Goal: Check status: Check status

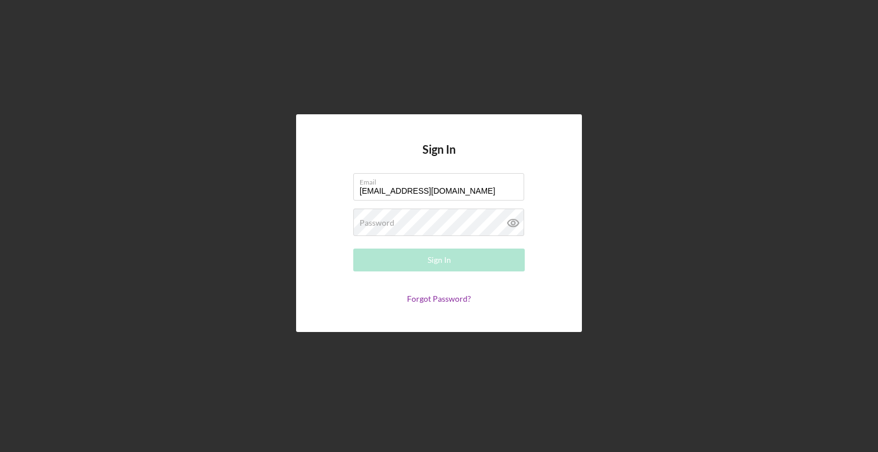
type input "[EMAIL_ADDRESS][DOMAIN_NAME]"
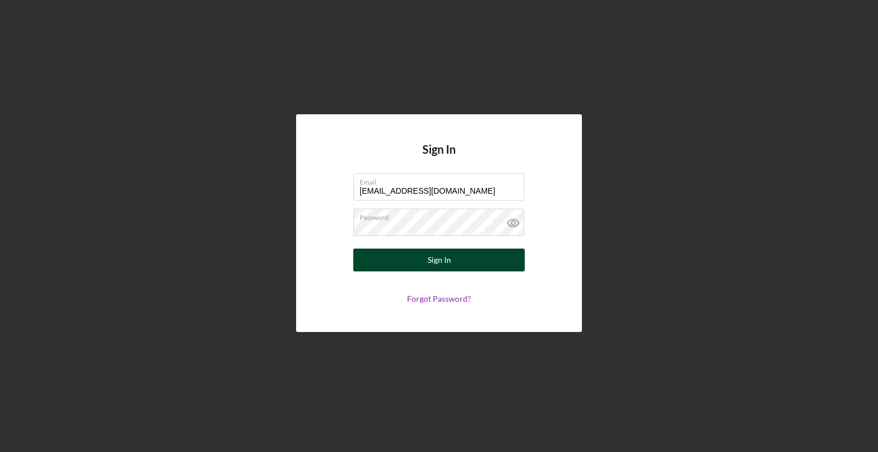
click at [381, 265] on button "Sign In" at bounding box center [438, 260] width 171 height 23
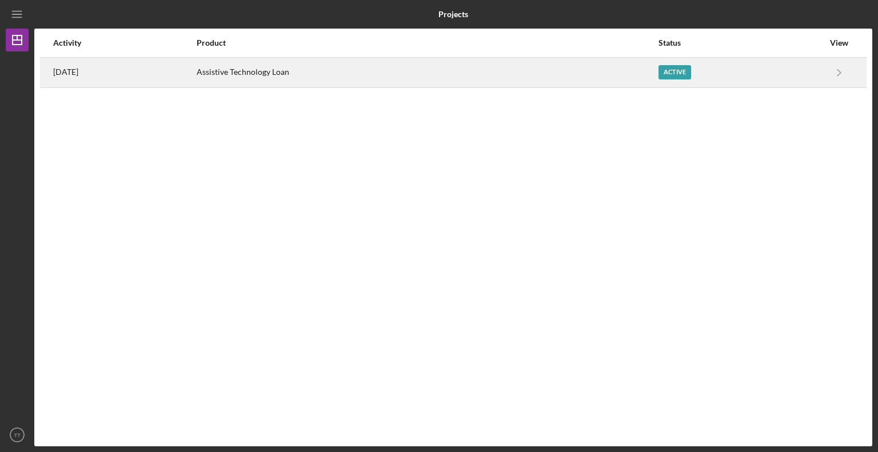
click at [678, 79] on div "Active" at bounding box center [674, 72] width 33 height 14
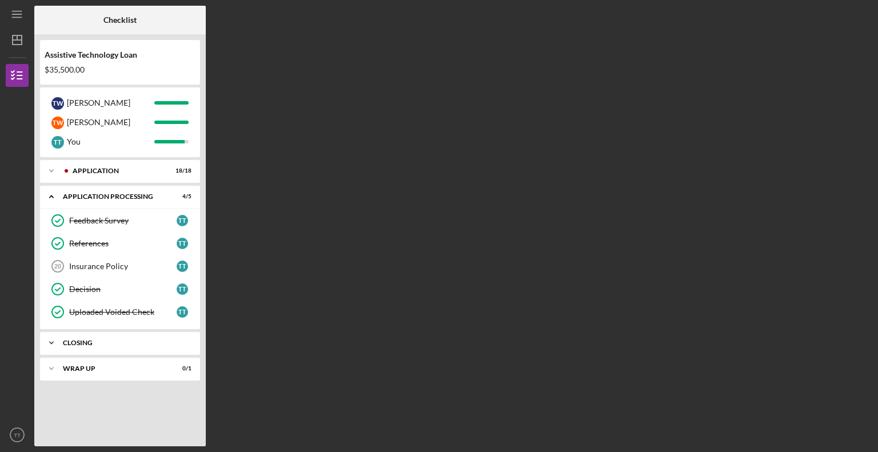
click at [53, 340] on icon "Icon/Expander" at bounding box center [51, 342] width 23 height 23
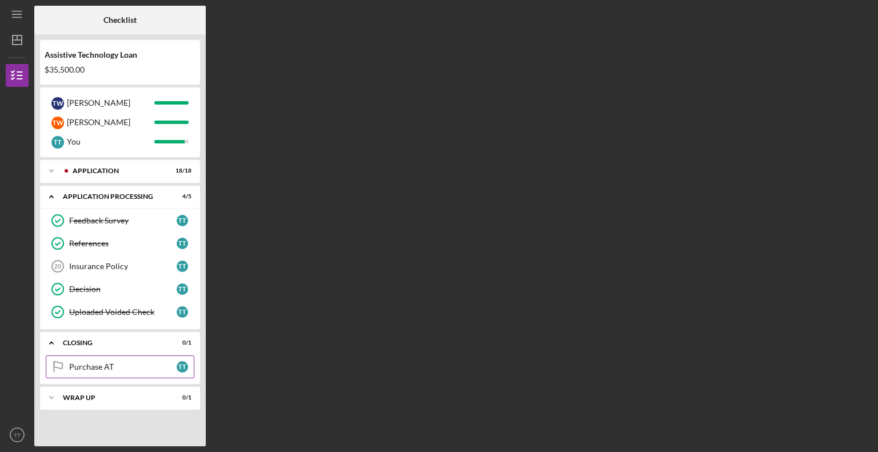
click at [110, 365] on div "Purchase AT" at bounding box center [122, 366] width 107 height 9
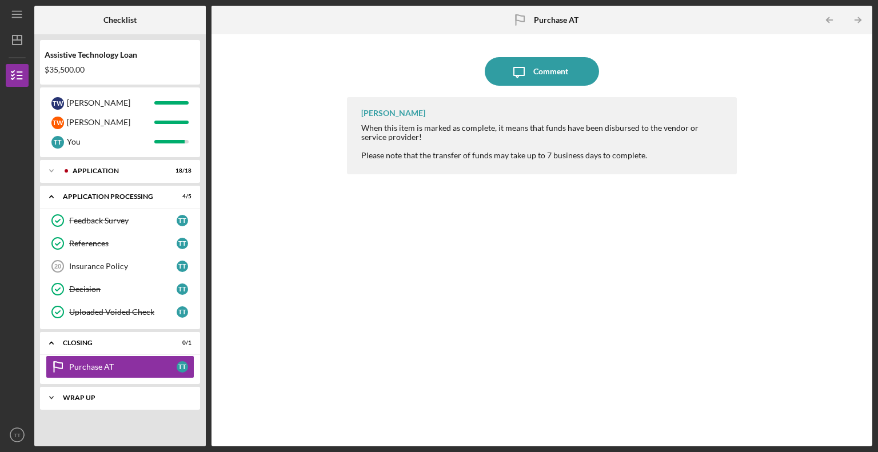
click at [54, 400] on icon "Icon/Expander" at bounding box center [51, 397] width 23 height 23
click at [79, 419] on div "Wrap Up" at bounding box center [122, 421] width 107 height 9
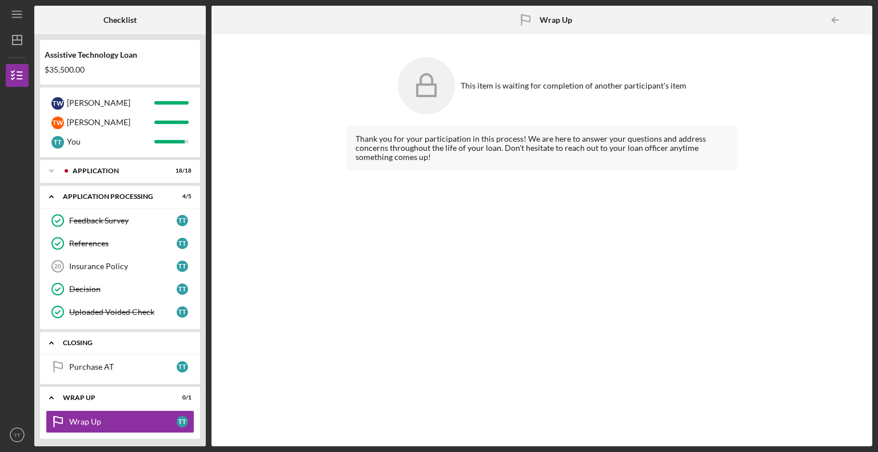
click at [53, 345] on icon "Icon/Expander" at bounding box center [51, 342] width 23 height 23
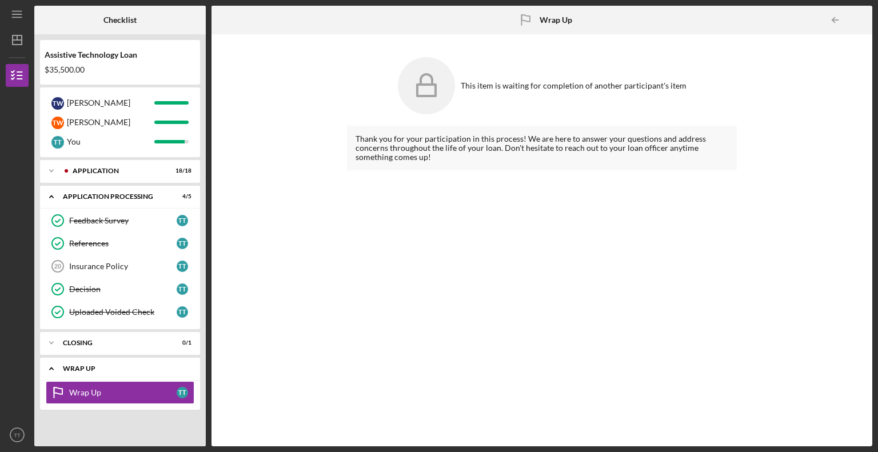
click at [51, 365] on icon "Icon/Expander" at bounding box center [51, 368] width 23 height 23
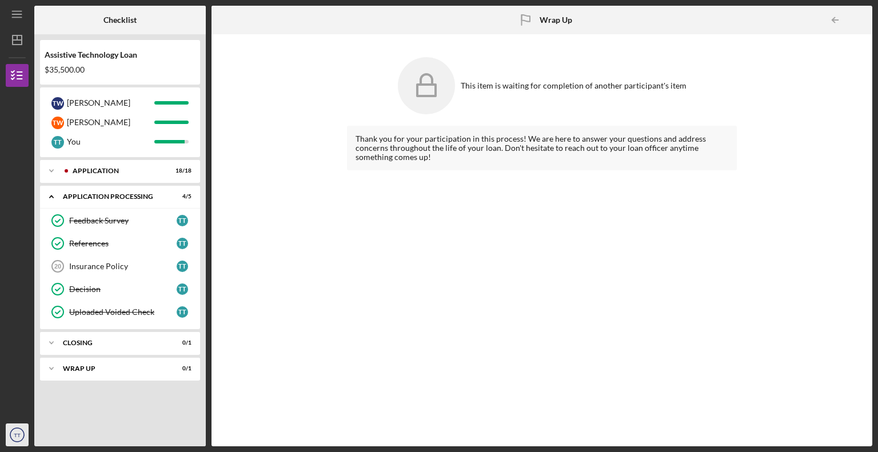
click at [14, 431] on icon "TT" at bounding box center [17, 435] width 23 height 29
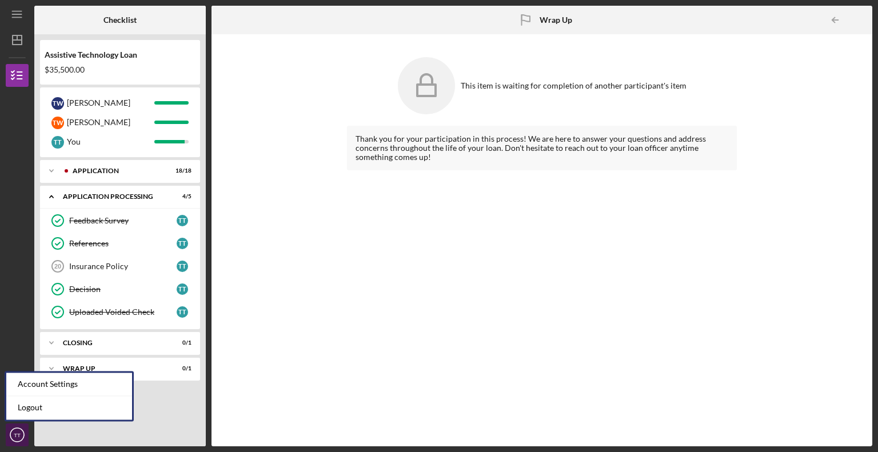
click at [14, 431] on icon "TT" at bounding box center [17, 435] width 23 height 29
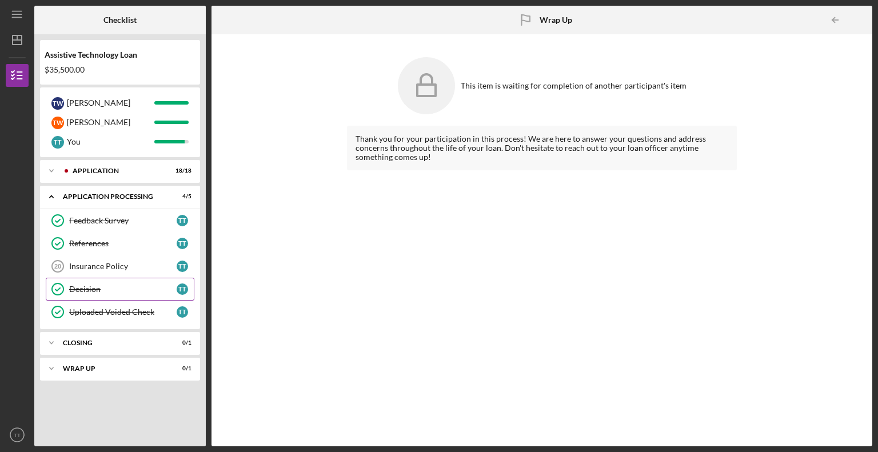
click at [79, 290] on div "Decision" at bounding box center [122, 289] width 107 height 9
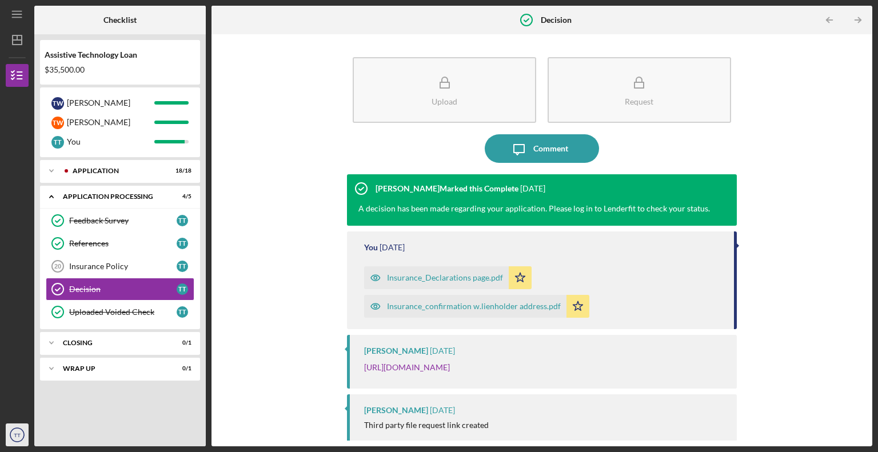
click at [17, 434] on text "TT" at bounding box center [17, 435] width 7 height 6
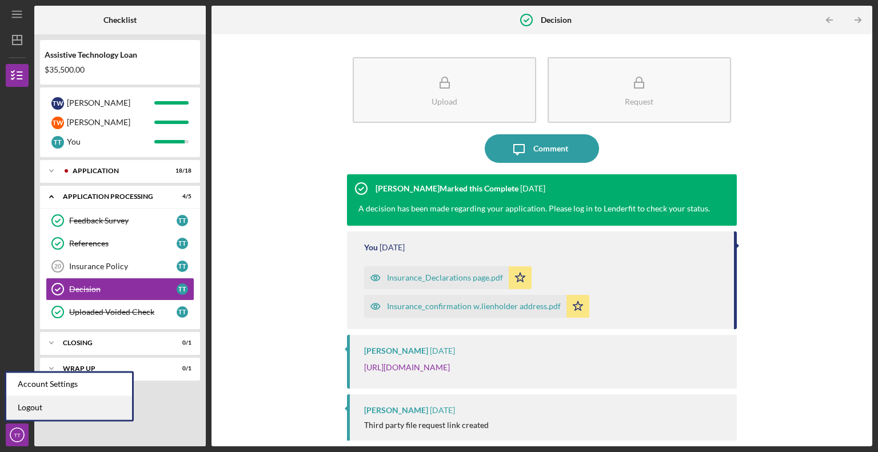
click at [78, 415] on link "Logout" at bounding box center [69, 407] width 126 height 23
